Goal: Task Accomplishment & Management: Complete application form

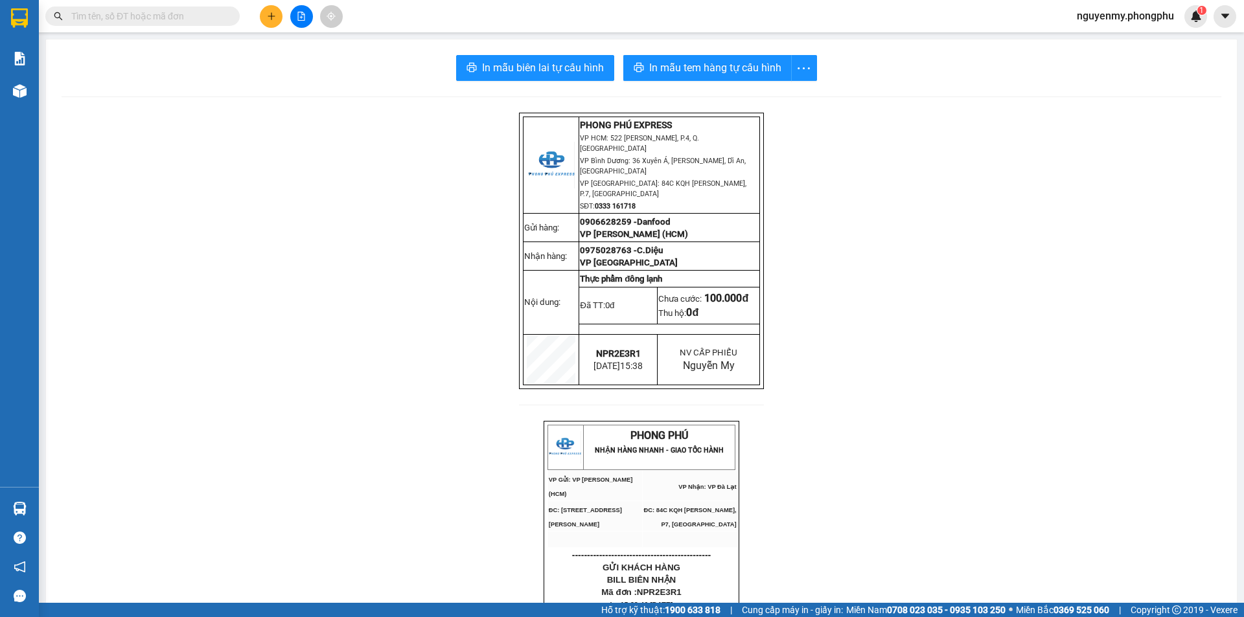
click at [174, 19] on input "text" at bounding box center [147, 16] width 153 height 14
click at [269, 16] on icon "plus" at bounding box center [271, 16] width 7 height 1
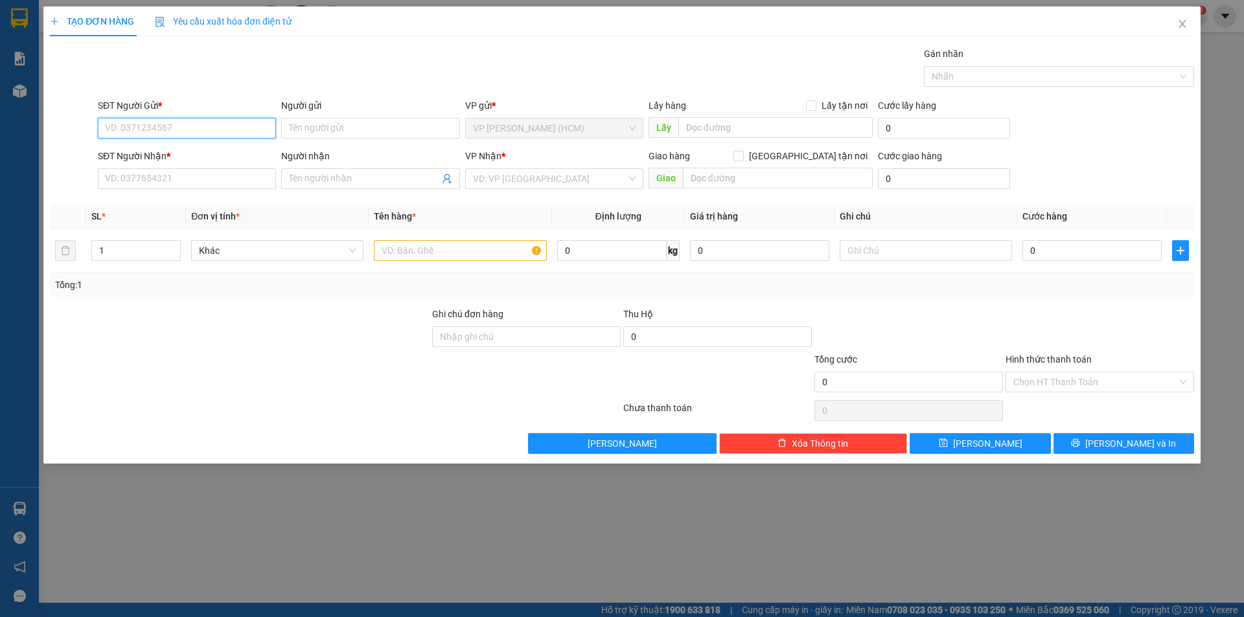
click at [144, 126] on input "SĐT Người Gửi *" at bounding box center [187, 128] width 178 height 21
type input "0898353199"
click at [181, 160] on div "0898353199 - Vinh" at bounding box center [187, 154] width 163 height 14
type input "Vinh"
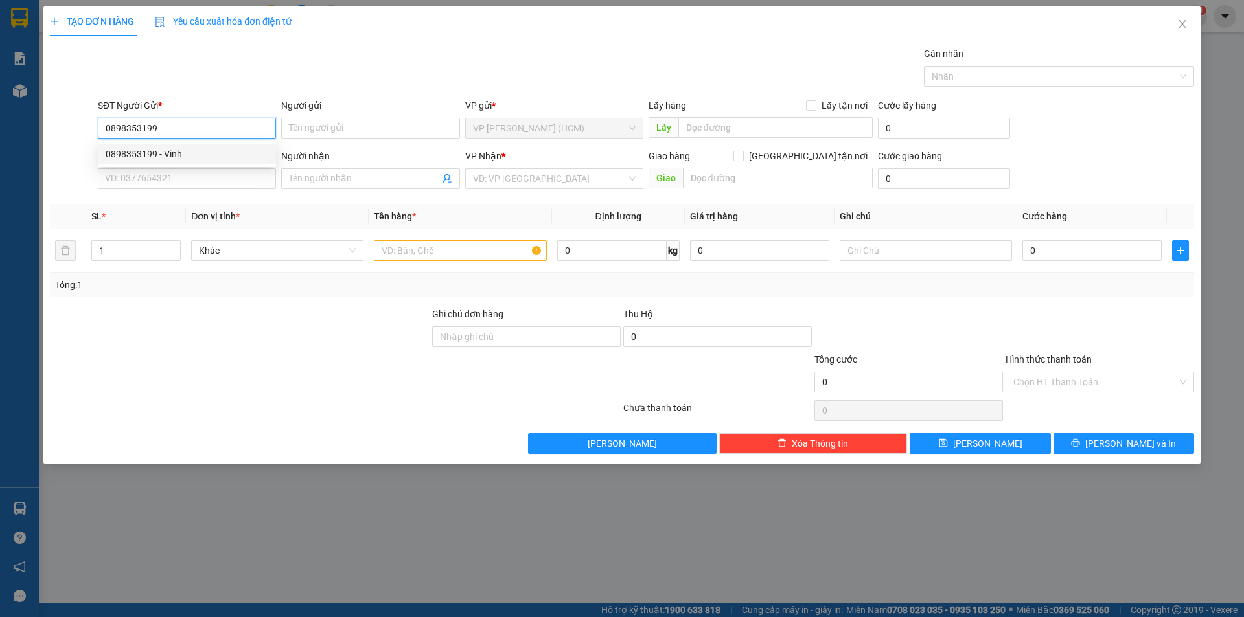
type input "0335956909"
type input "Cô tâm"
type input "B15 KomTum"
type input "50.000"
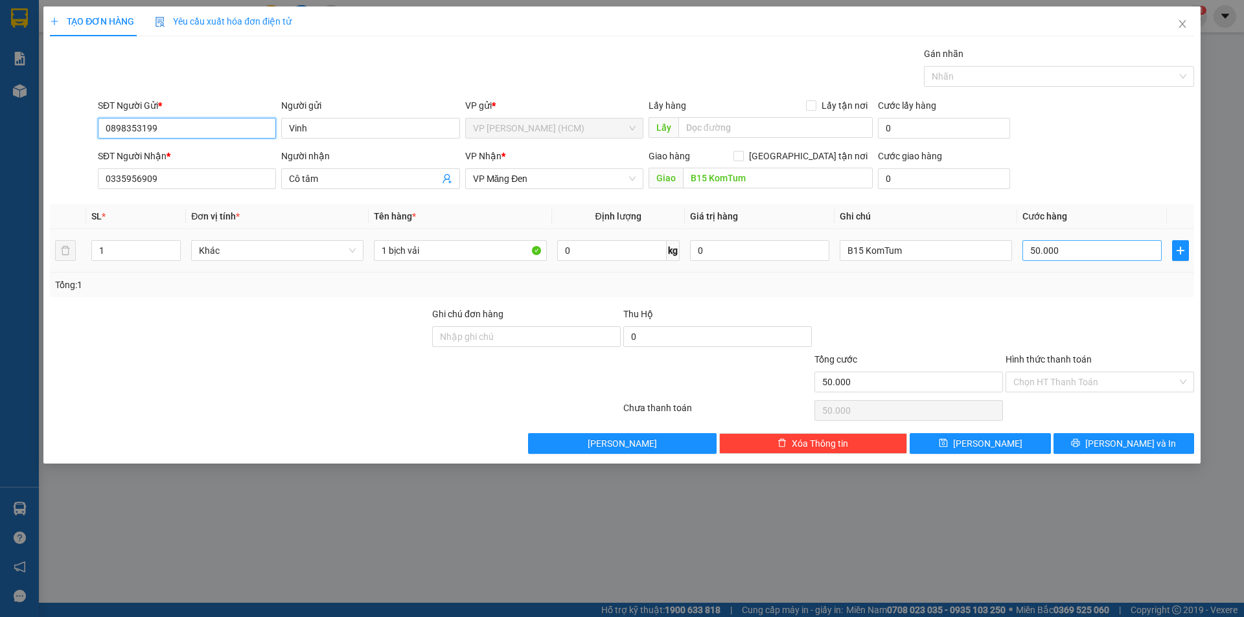
type input "0898353199"
click at [1078, 250] on input "50.000" at bounding box center [1091, 250] width 139 height 21
type input "1"
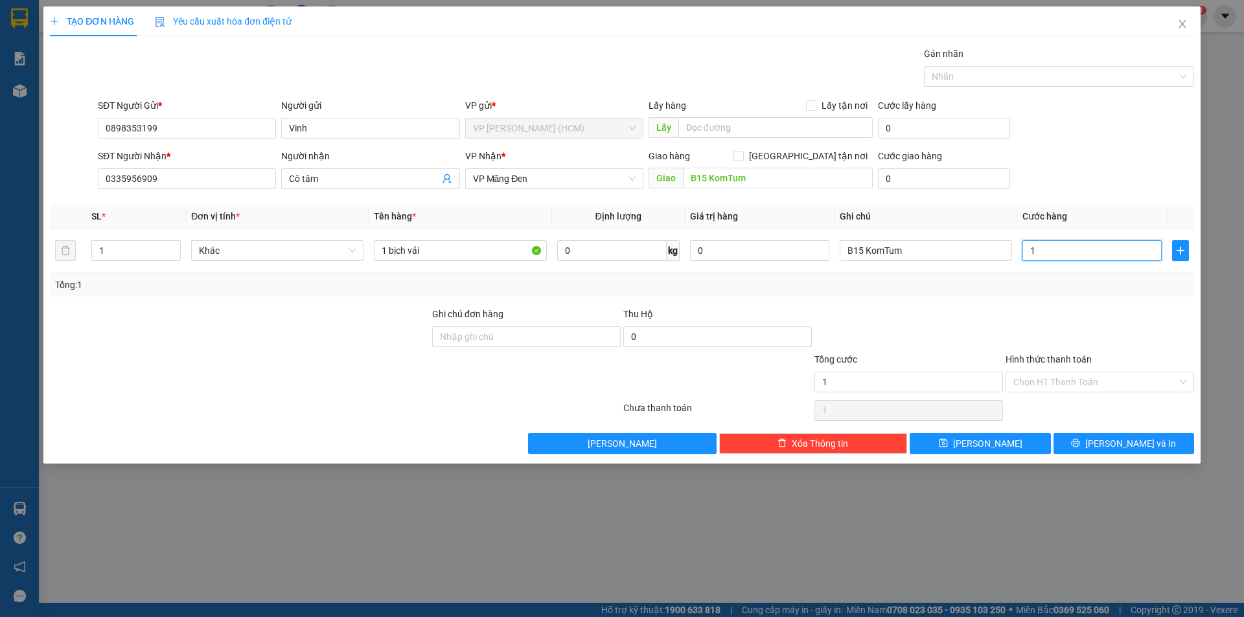
type input "10"
type input "100"
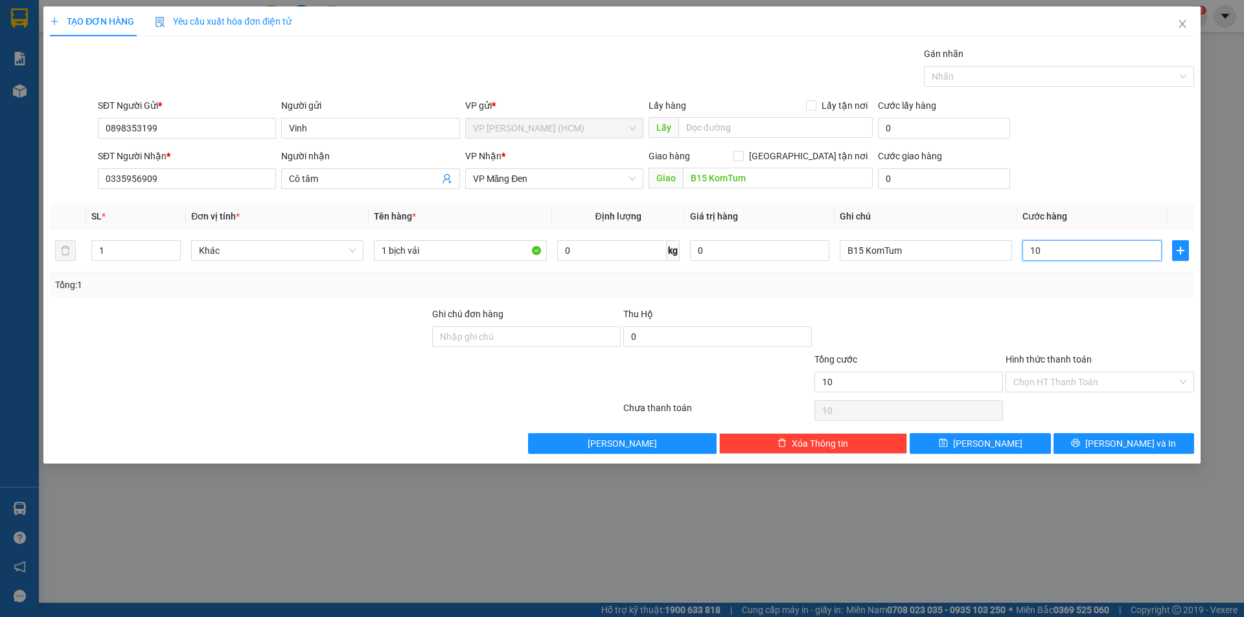
type input "100"
type input "1.000"
type input "10.000"
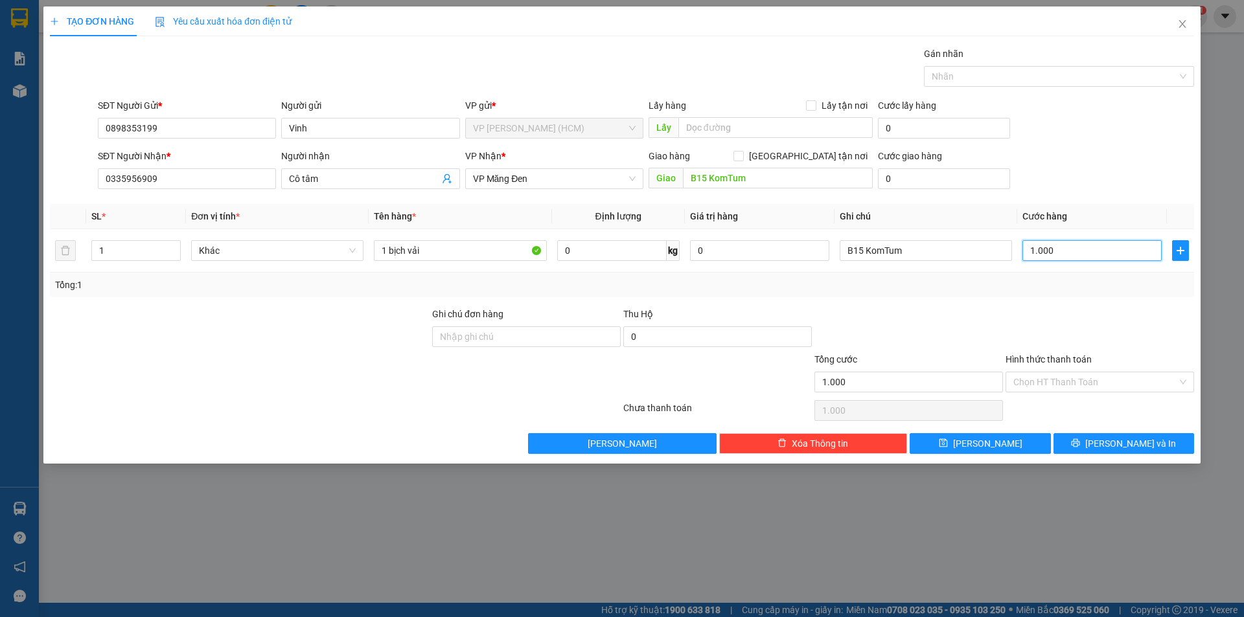
type input "10.000"
type input "100.000"
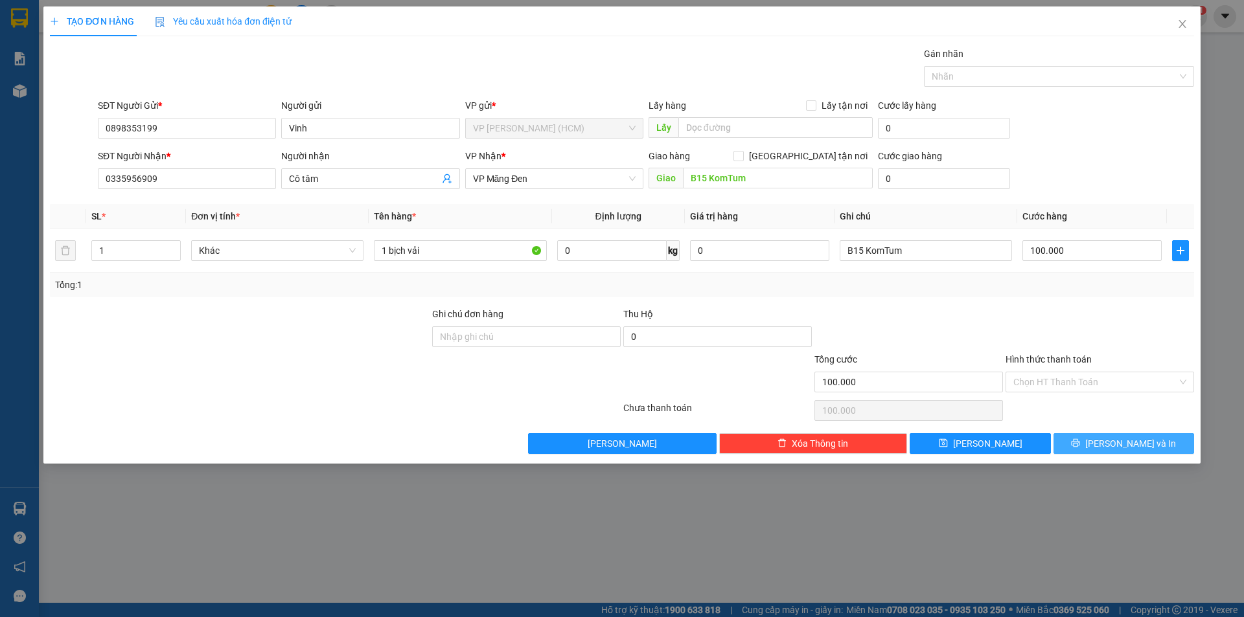
click at [1093, 446] on button "[PERSON_NAME] và In" at bounding box center [1123, 443] width 141 height 21
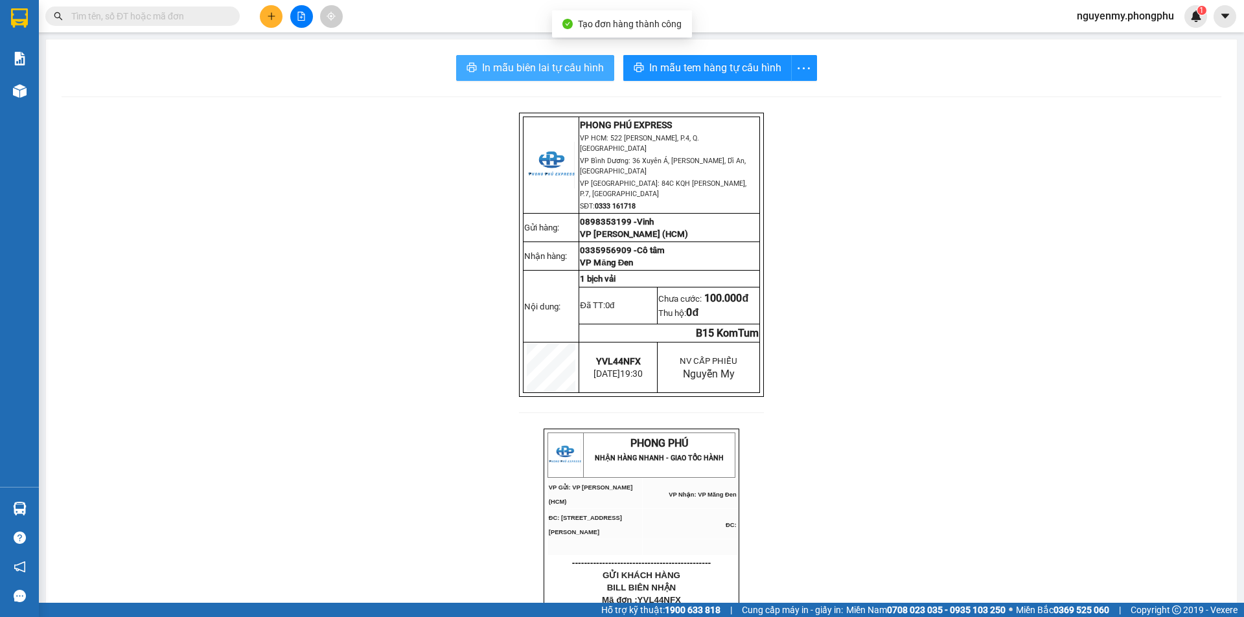
click at [552, 72] on span "In mẫu biên lai tự cấu hình" at bounding box center [543, 68] width 122 height 16
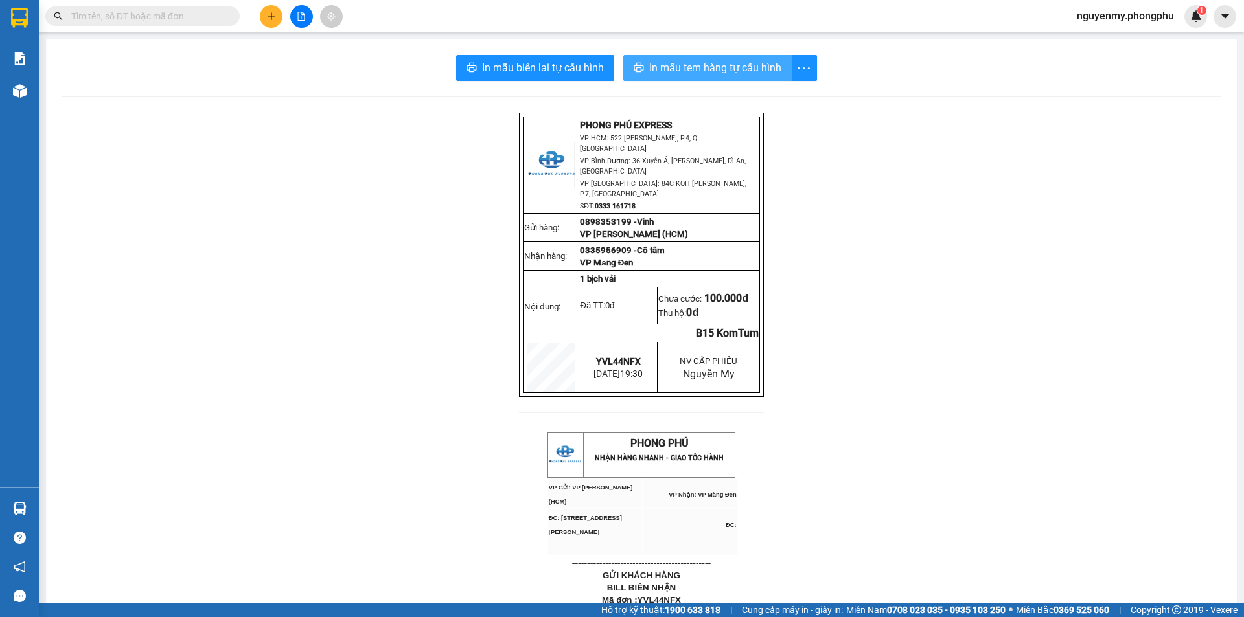
click at [734, 69] on span "In mẫu tem hàng tự cấu hình" at bounding box center [715, 68] width 132 height 16
click at [84, 20] on input "text" at bounding box center [147, 16] width 153 height 14
click at [108, 13] on input "text" at bounding box center [147, 16] width 153 height 14
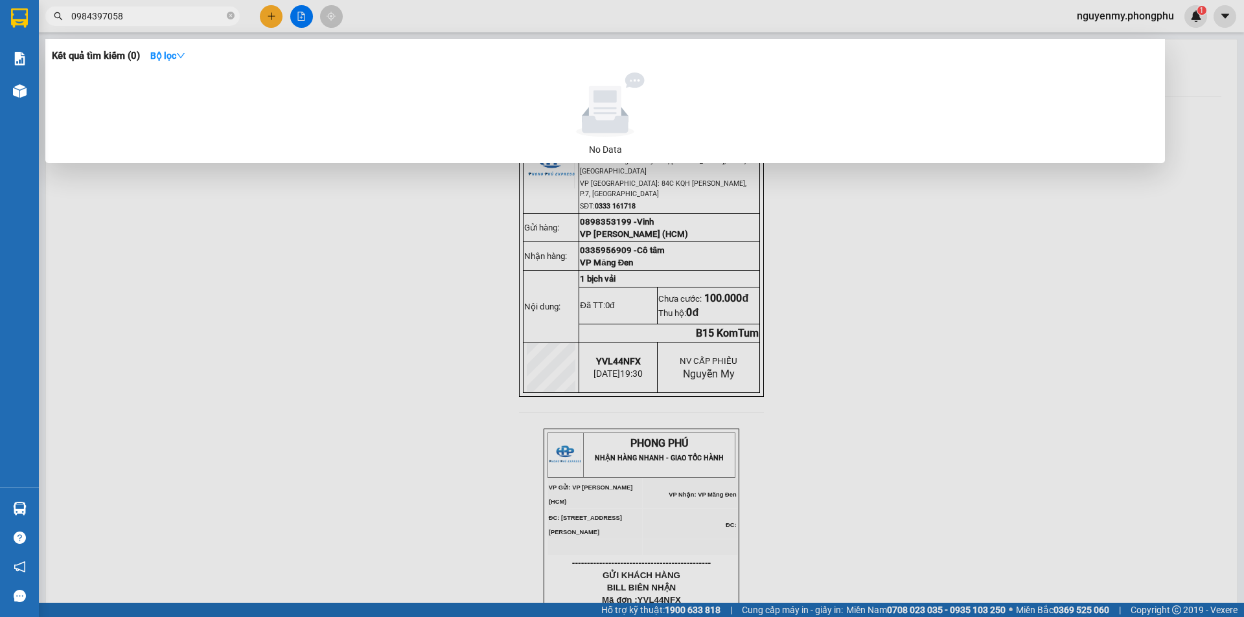
type input "0984397058"
click at [268, 19] on div at bounding box center [622, 308] width 1244 height 617
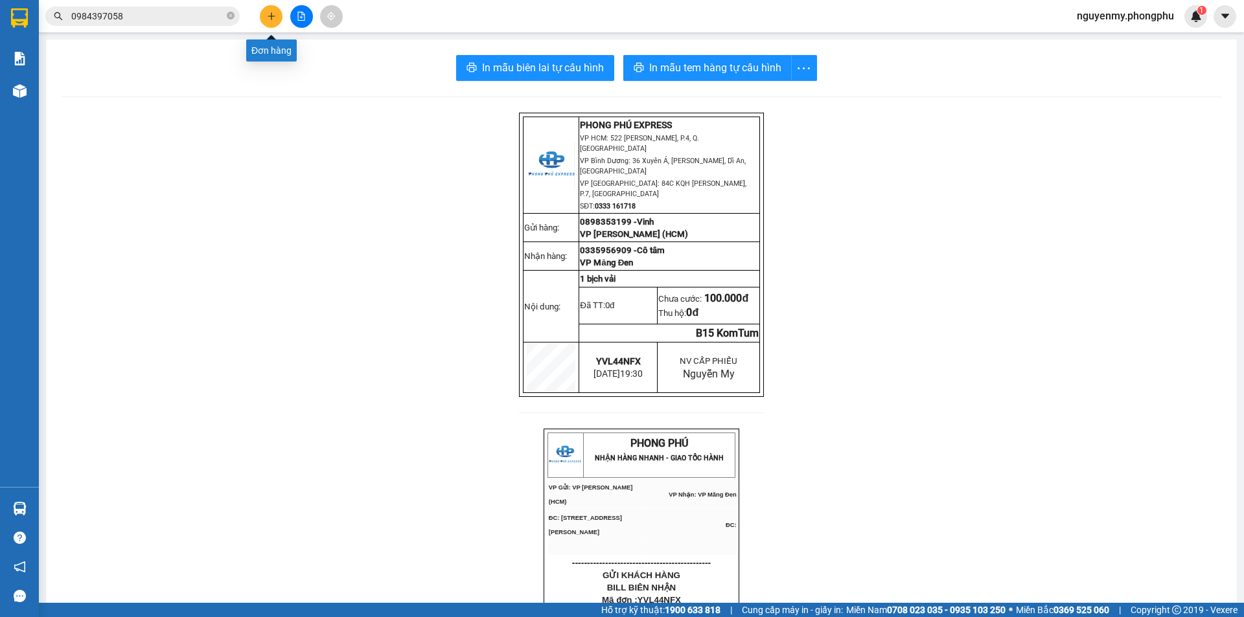
click at [269, 19] on icon "plus" at bounding box center [271, 16] width 9 height 9
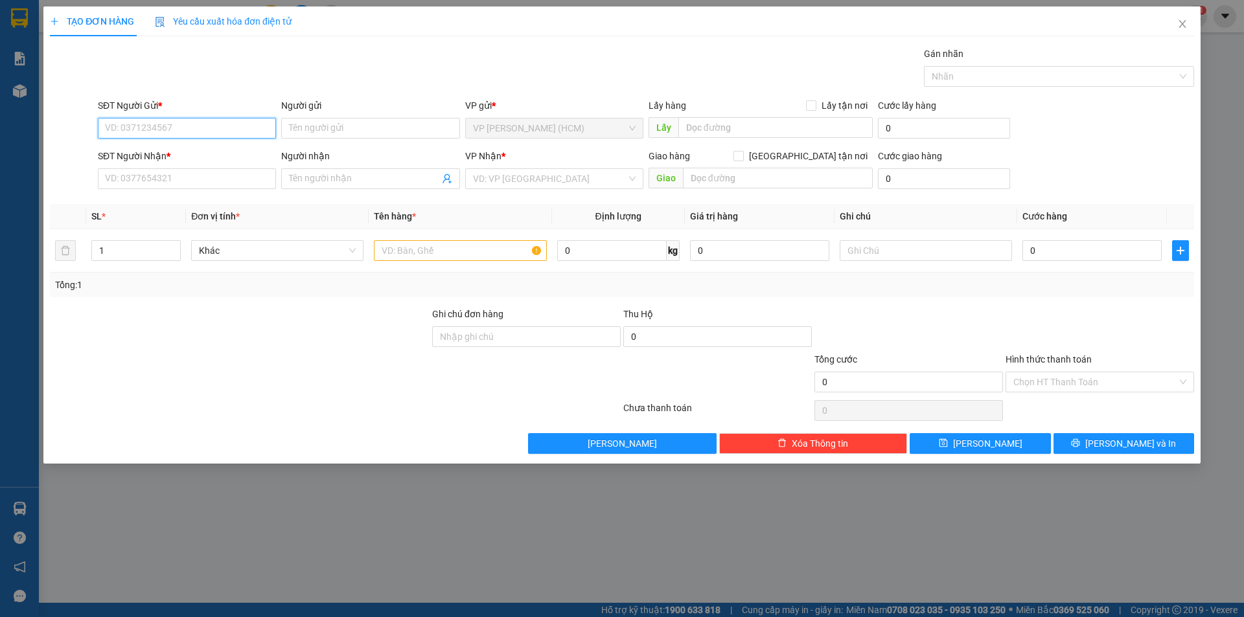
click at [184, 131] on input "SĐT Người Gửi *" at bounding box center [187, 128] width 178 height 21
type input "0932061025"
click at [328, 122] on input "Người gửi" at bounding box center [370, 128] width 178 height 21
click at [226, 179] on input "SĐT Người Nhận *" at bounding box center [187, 178] width 178 height 21
type input "0984397058"
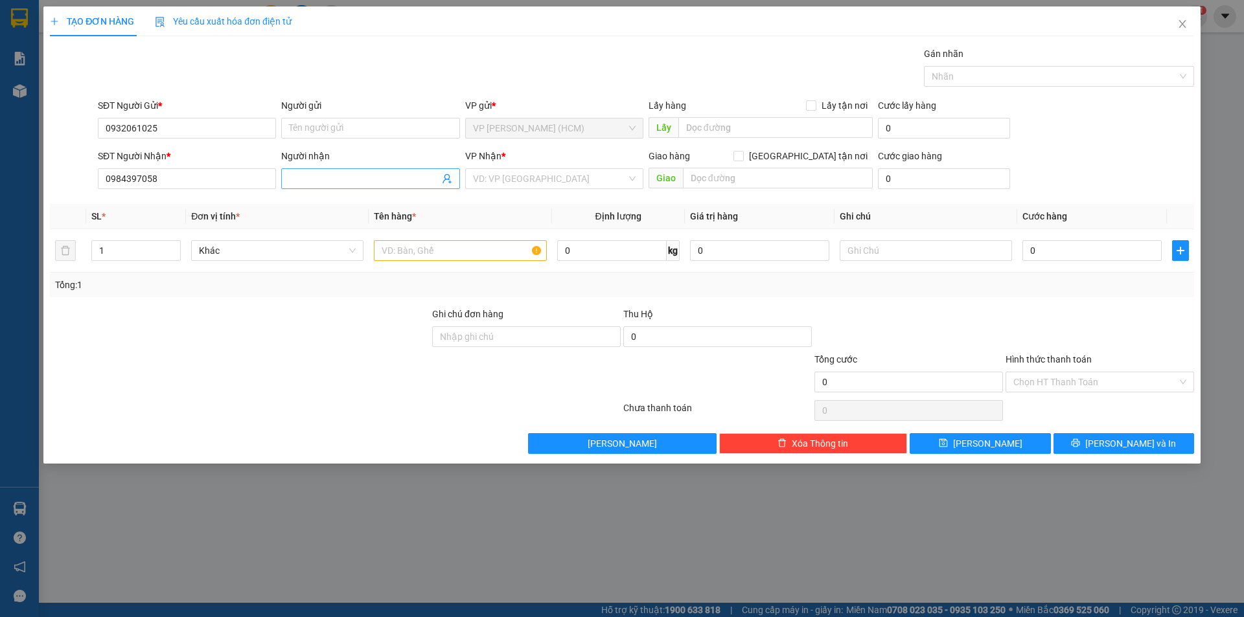
click at [321, 179] on input "Người nhận" at bounding box center [364, 179] width 150 height 14
type input "A.Lượng"
click at [502, 183] on input "search" at bounding box center [550, 178] width 154 height 19
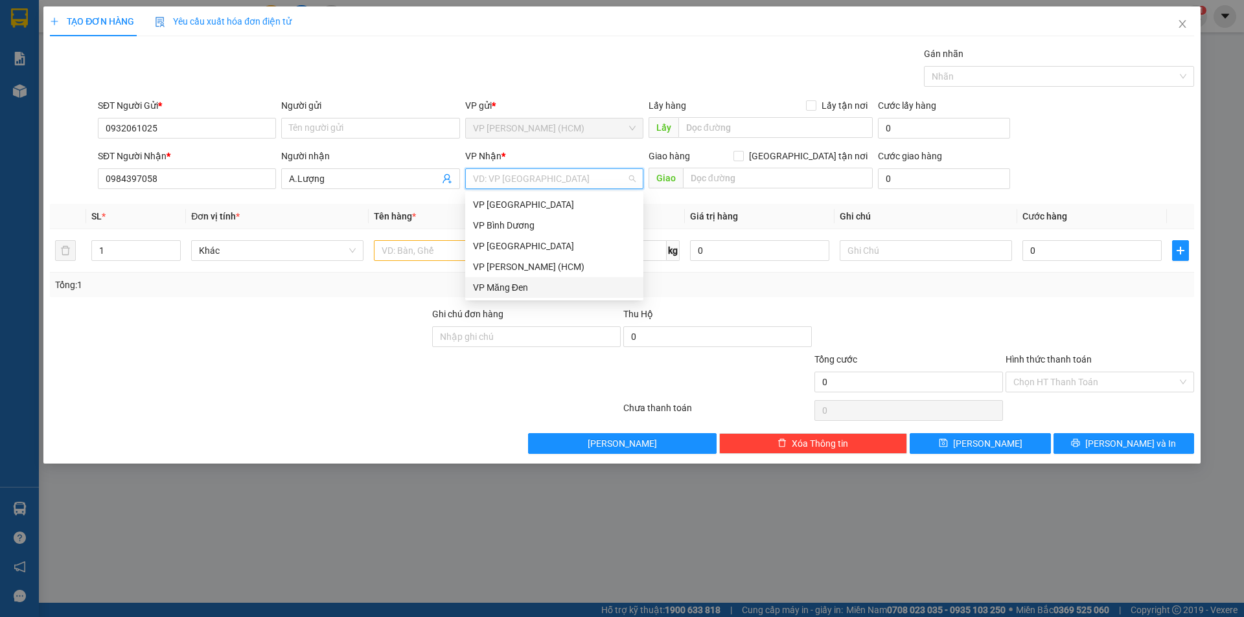
click at [497, 290] on div "VP Măng Đen" at bounding box center [554, 287] width 163 height 14
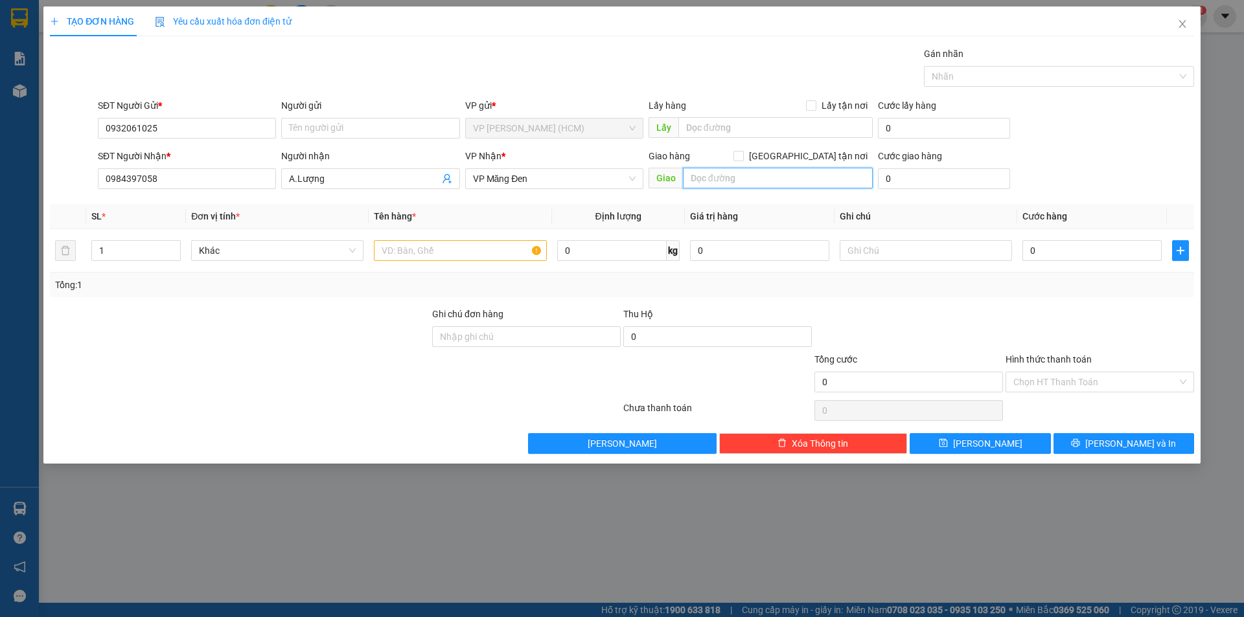
click at [714, 181] on input "text" at bounding box center [778, 178] width 190 height 21
click at [762, 178] on input "text" at bounding box center [778, 178] width 190 height 21
type input "[PERSON_NAME]"
click at [500, 256] on input "text" at bounding box center [460, 250] width 172 height 21
type input "bánh xe"
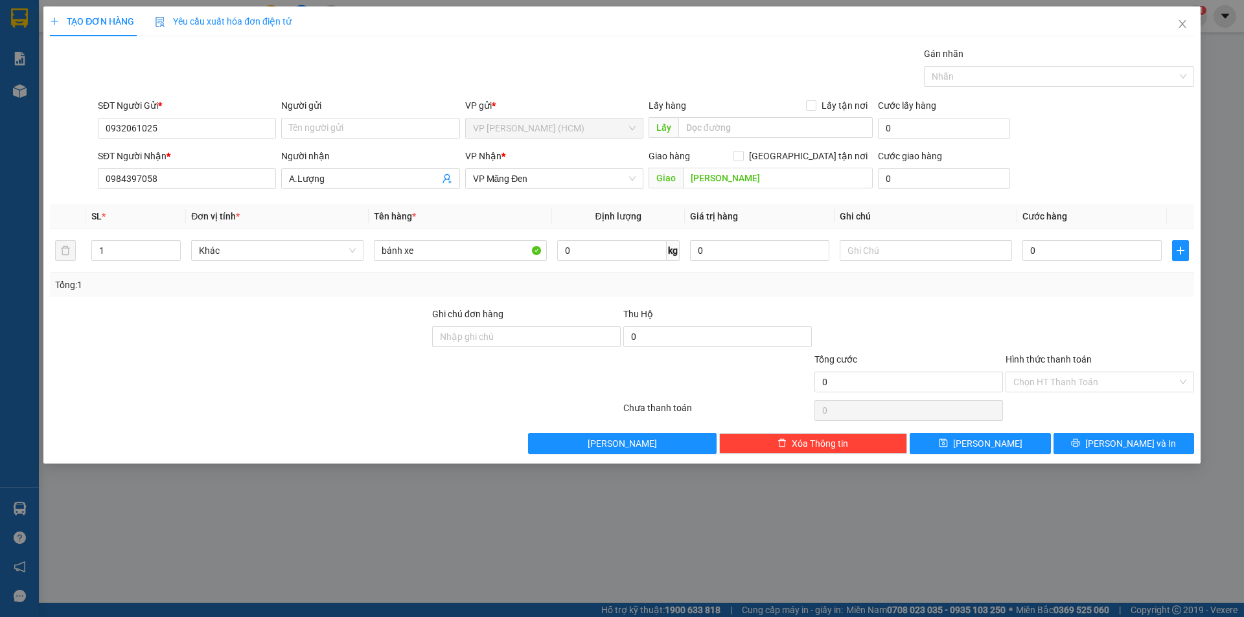
click at [599, 288] on div "Tổng: 1" at bounding box center [621, 285] width 1133 height 14
drag, startPoint x: 172, startPoint y: 181, endPoint x: 85, endPoint y: 189, distance: 86.5
click at [62, 194] on div "SĐT Người Nhận * 0984397058 0984397058 Người nhận A.Lượng VP Nhận * VP Măng Đen…" at bounding box center [622, 171] width 1146 height 45
click at [1041, 253] on input "0" at bounding box center [1091, 250] width 139 height 21
type input "02"
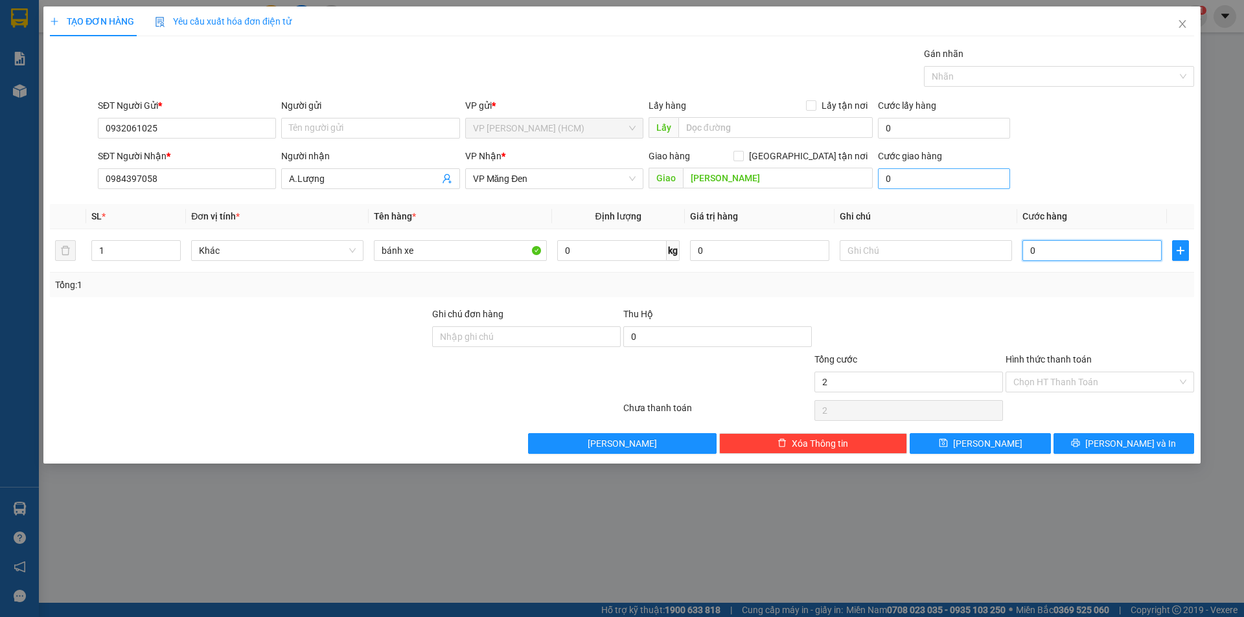
type input "2"
type input "0"
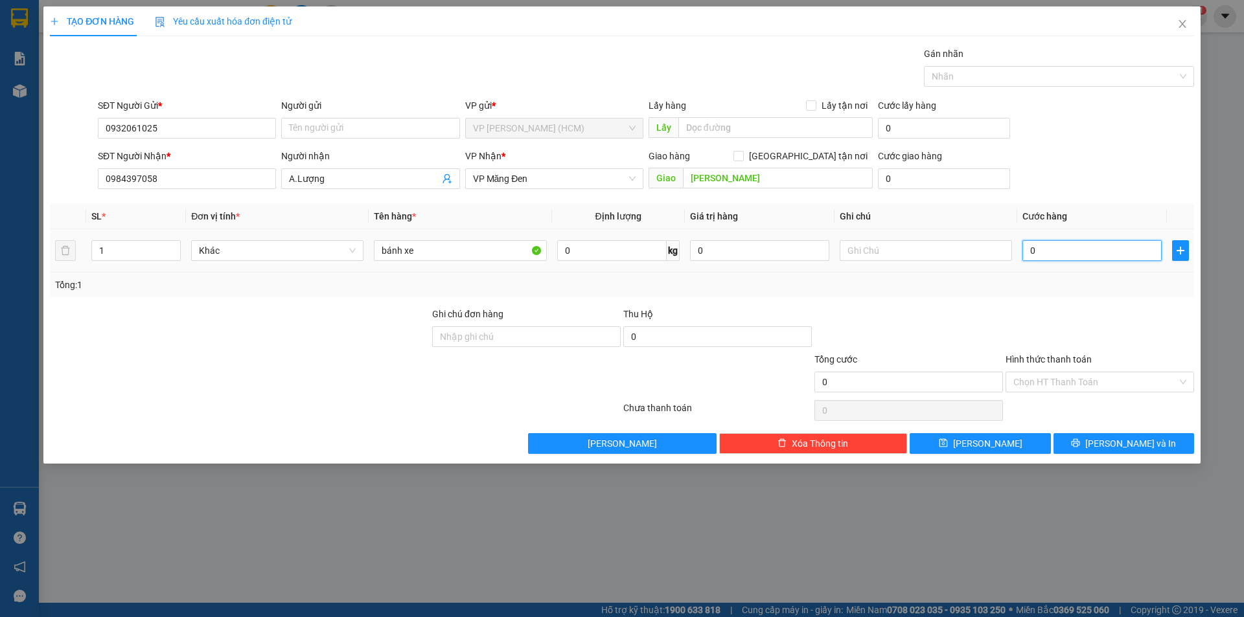
drag, startPoint x: 1043, startPoint y: 247, endPoint x: 1037, endPoint y: 256, distance: 10.2
click at [1042, 250] on input "0" at bounding box center [1091, 250] width 139 height 21
click at [1040, 251] on input "0" at bounding box center [1091, 250] width 139 height 21
click at [1056, 250] on input "0" at bounding box center [1091, 250] width 139 height 21
type input "02"
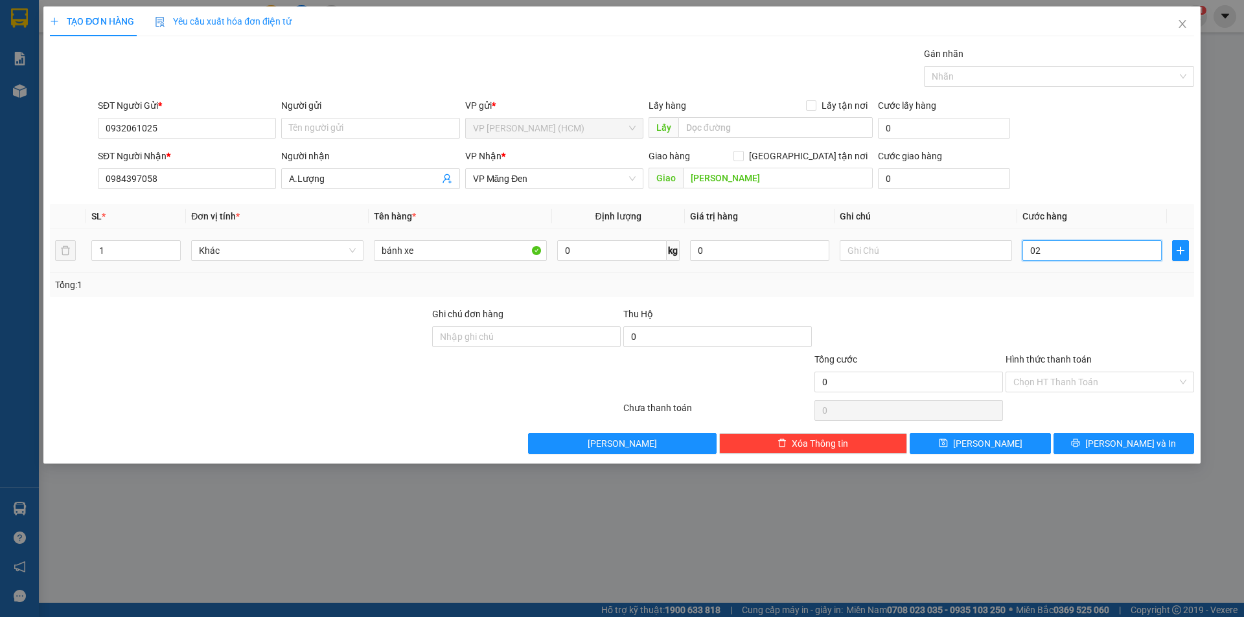
type input "2"
type input "020"
type input "20"
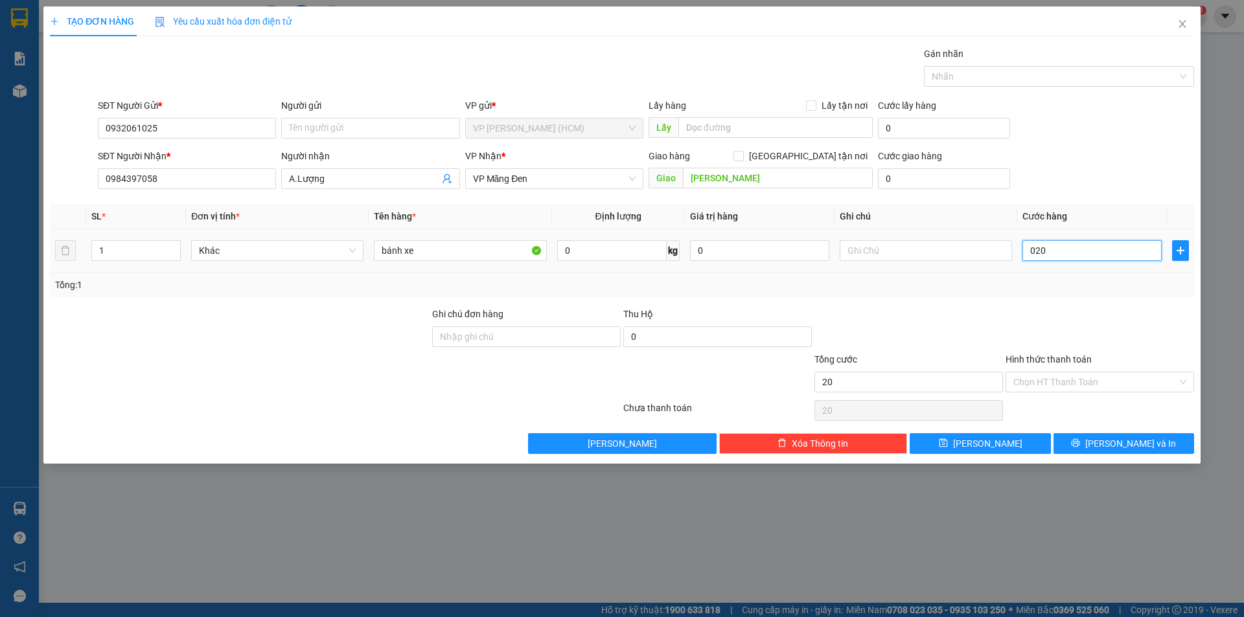
type input "0.200"
type input "200"
type input "02.000"
type input "2.000"
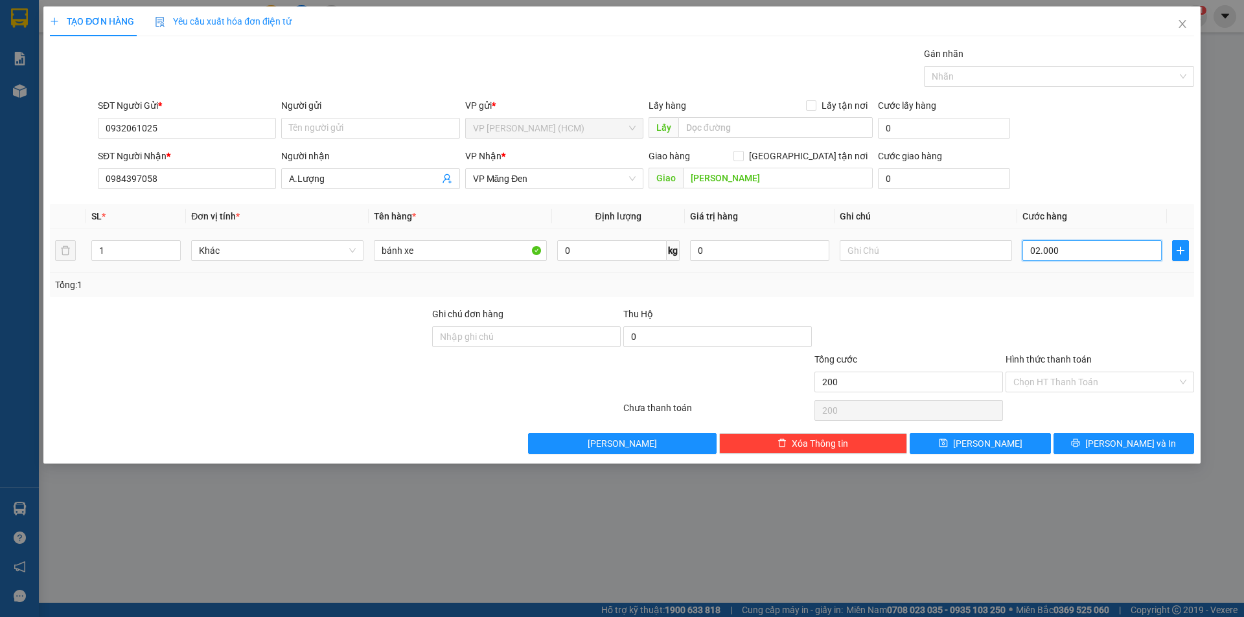
type input "2.000"
type input "020.000"
type input "20.000"
type input "0.200.000"
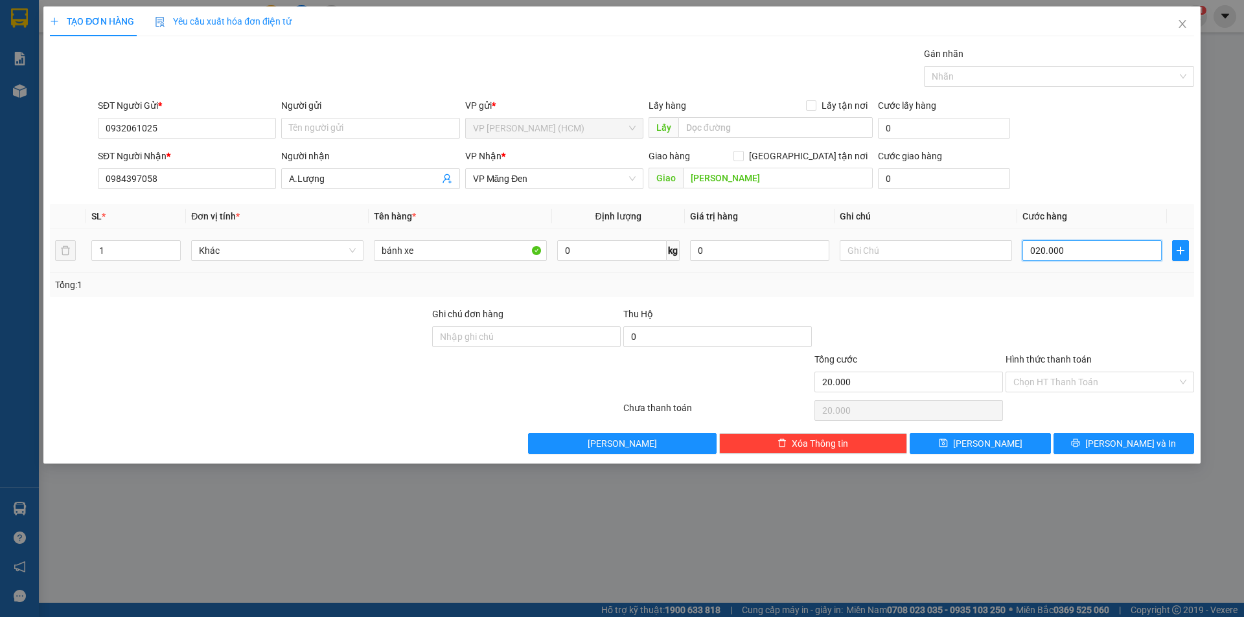
type input "200.000"
click at [1093, 444] on button "[PERSON_NAME] và In" at bounding box center [1123, 443] width 141 height 21
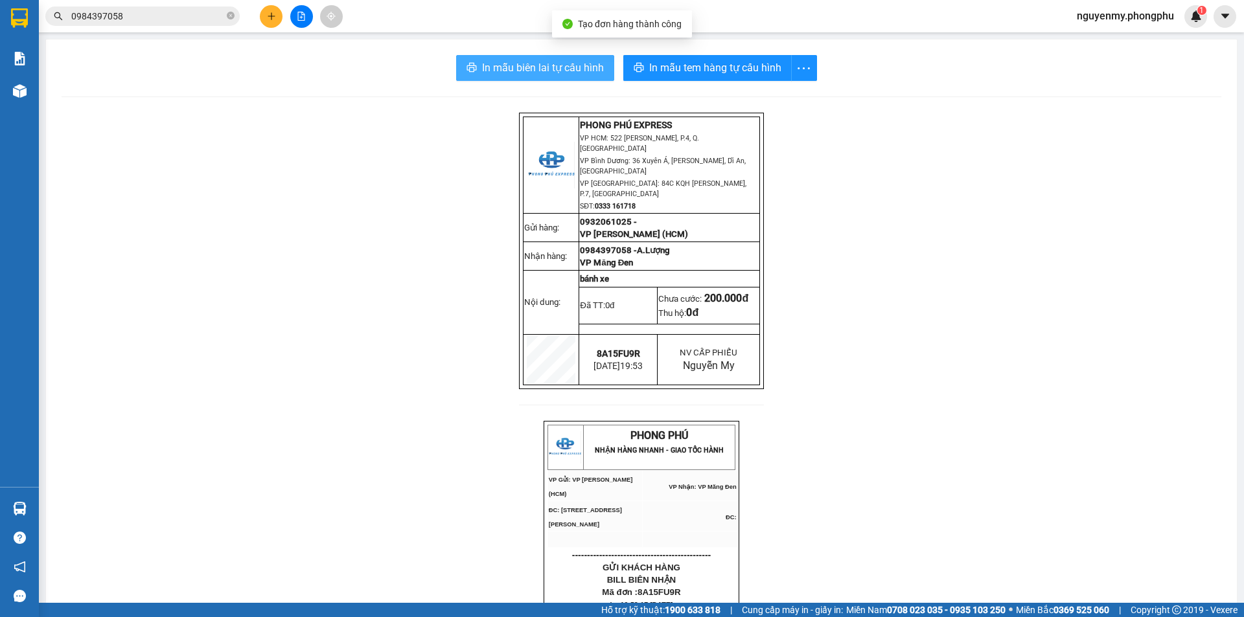
click at [553, 62] on span "In mẫu biên lai tự cấu hình" at bounding box center [543, 68] width 122 height 16
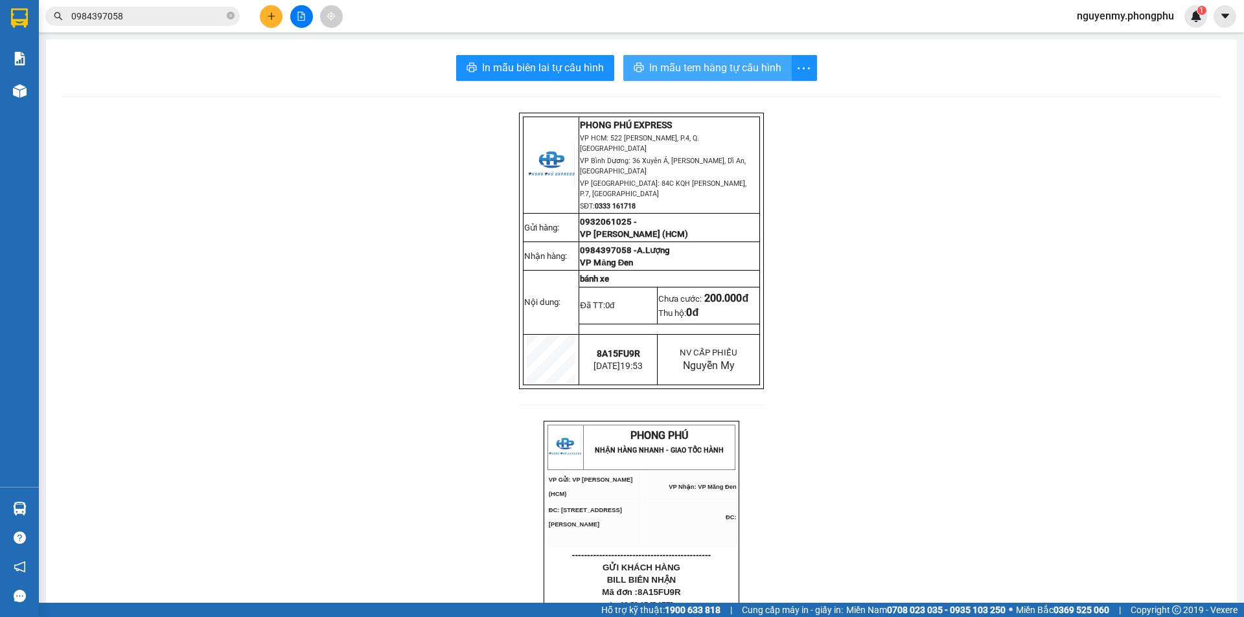
click at [711, 69] on span "In mẫu tem hàng tự cấu hình" at bounding box center [715, 68] width 132 height 16
